Goal: Task Accomplishment & Management: Manage account settings

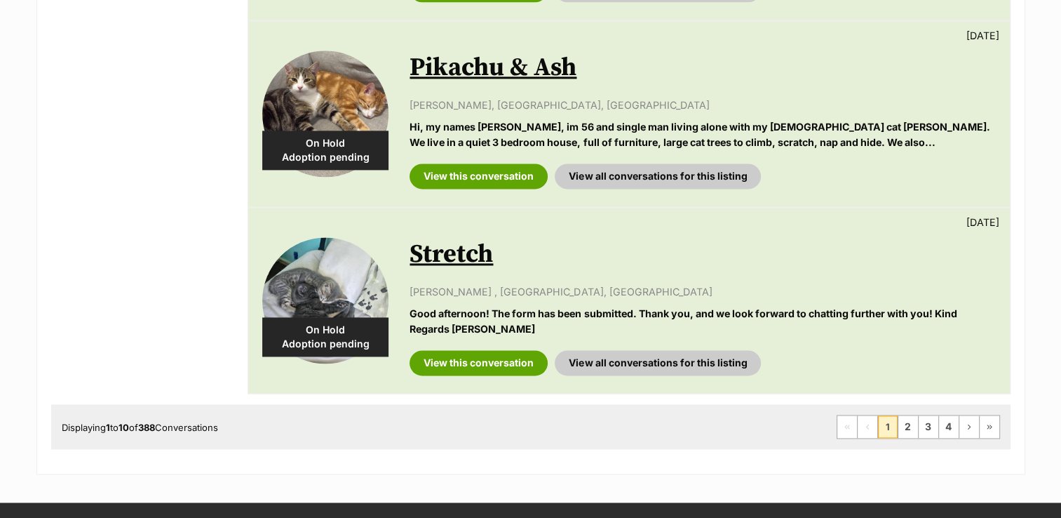
scroll to position [1978, 0]
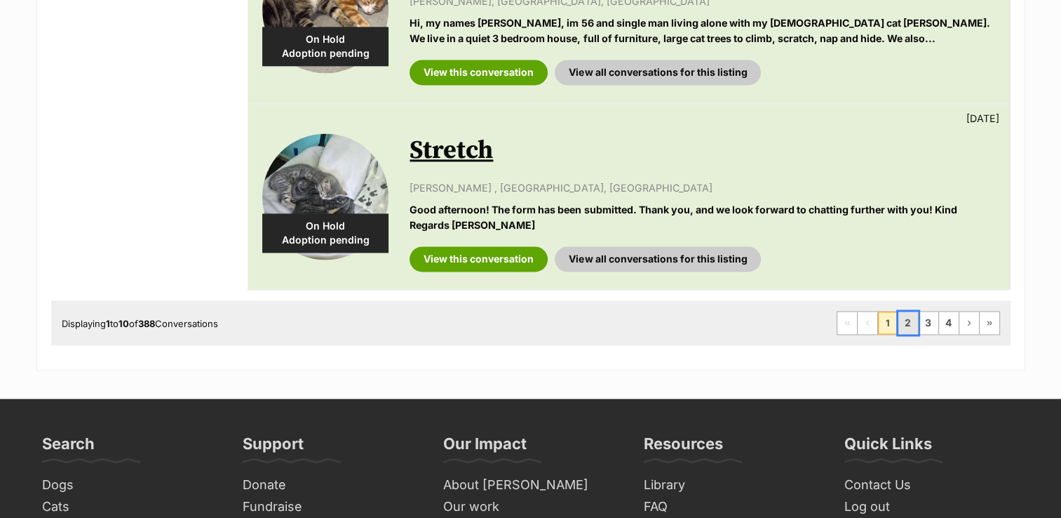
click at [906, 321] on link "2" at bounding box center [908, 322] width 20 height 22
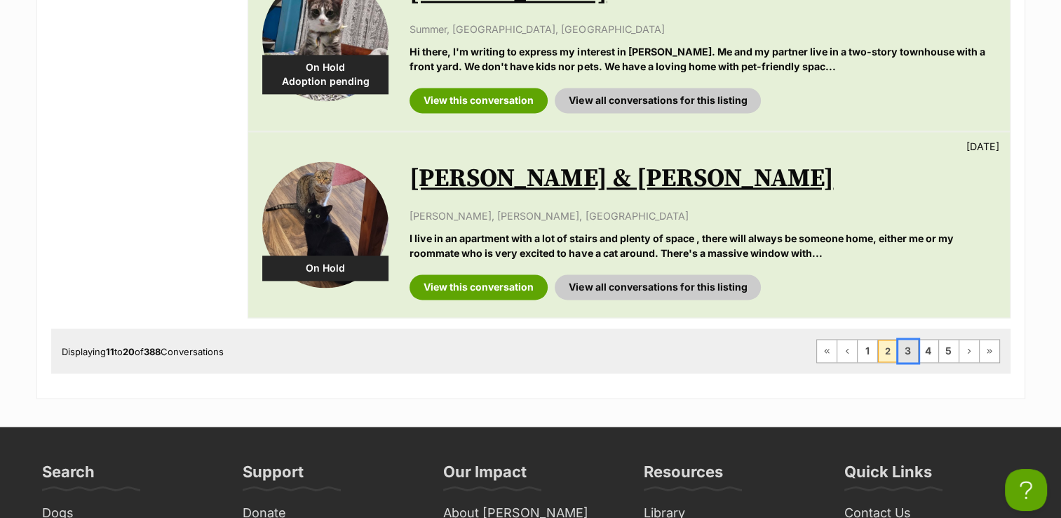
click at [903, 349] on link "3" at bounding box center [908, 350] width 20 height 22
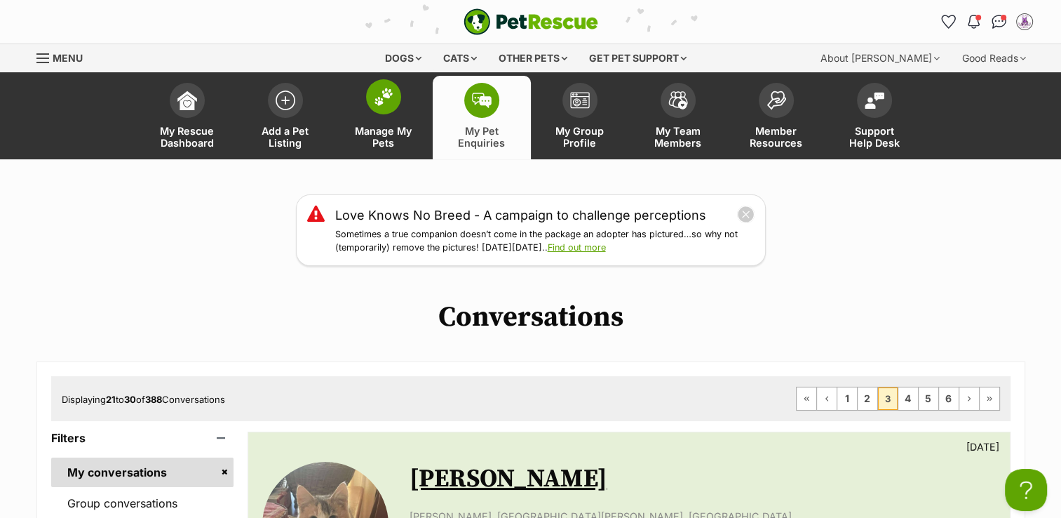
click at [373, 133] on span "Manage My Pets" at bounding box center [383, 137] width 63 height 24
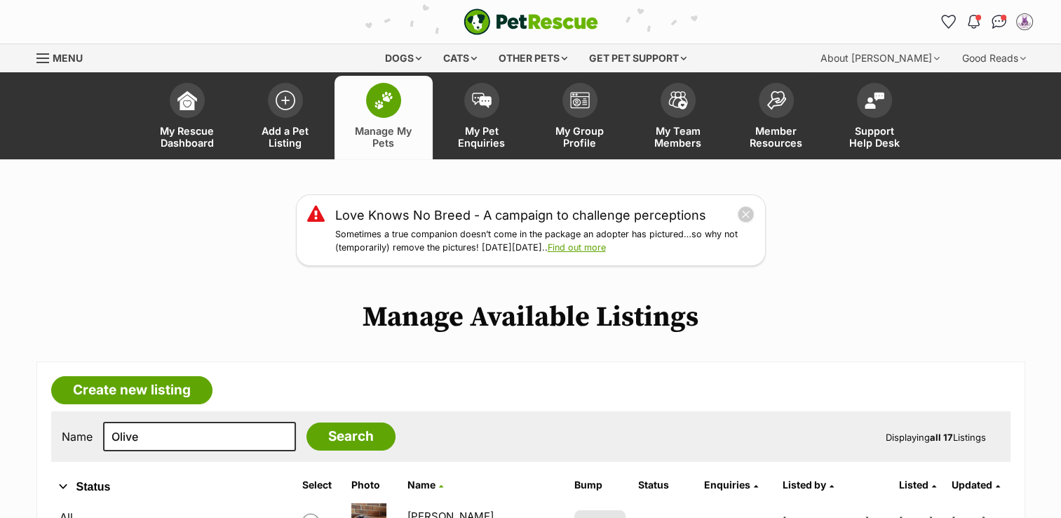
type input "Olive"
click at [306, 422] on input "Search" at bounding box center [350, 436] width 89 height 28
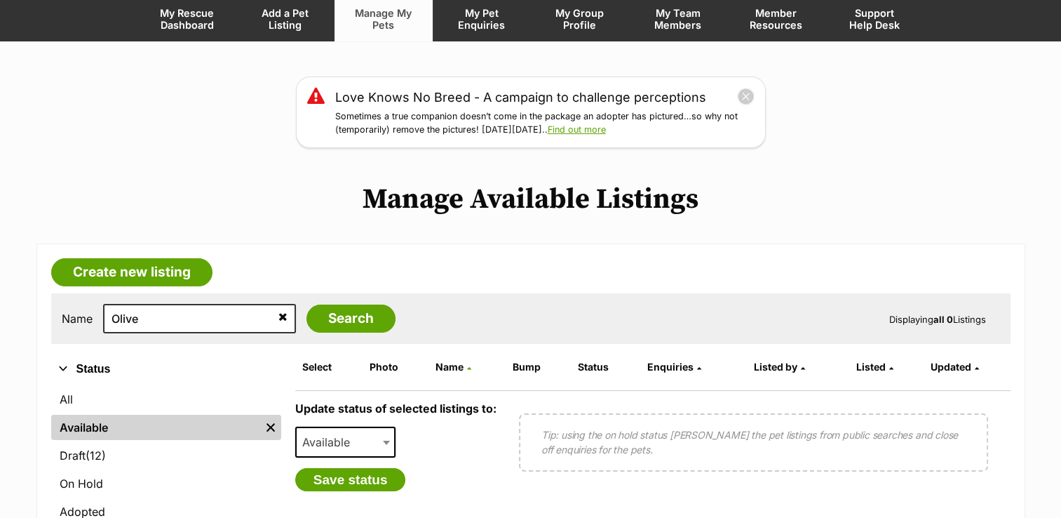
scroll to position [194, 0]
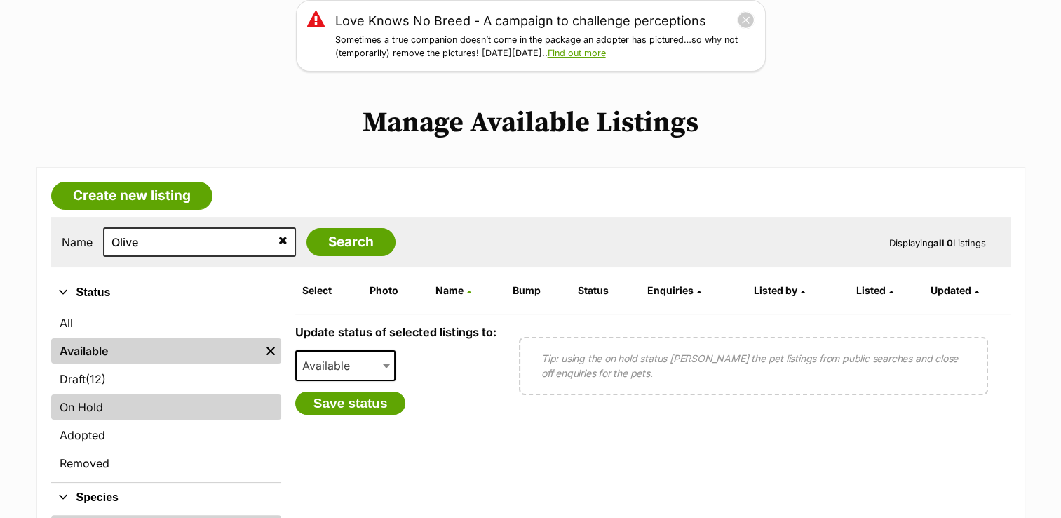
click at [88, 401] on link "On Hold" at bounding box center [166, 406] width 230 height 25
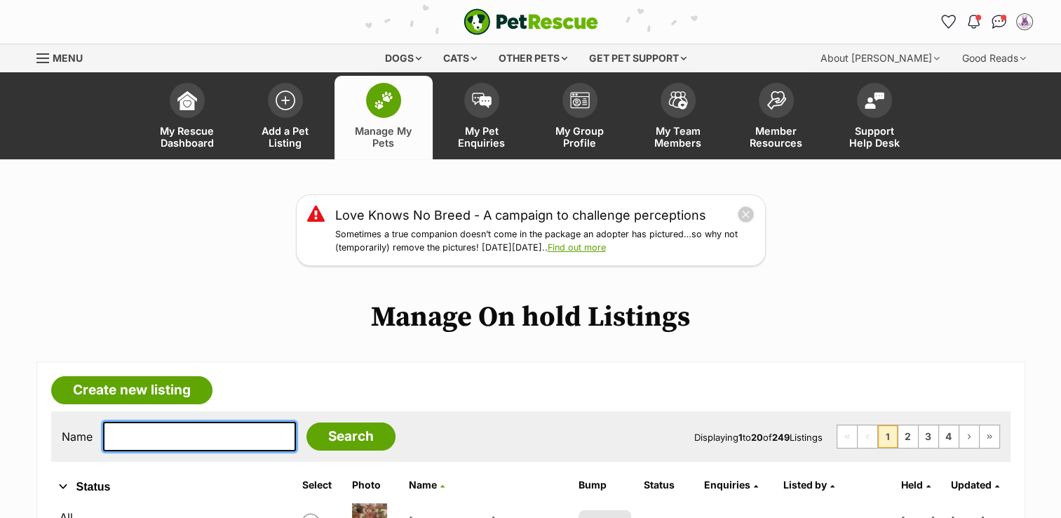
click at [187, 445] on input "text" at bounding box center [199, 436] width 193 height 29
type input "olive"
click at [306, 422] on input "Search" at bounding box center [350, 436] width 89 height 28
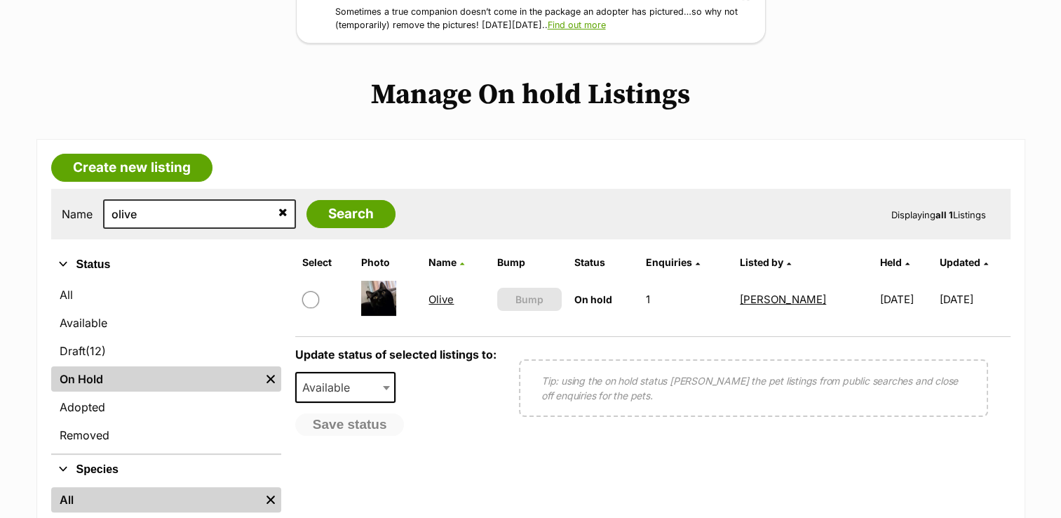
click at [440, 295] on link "Olive" at bounding box center [441, 298] width 25 height 13
